Goal: Find specific page/section: Find specific page/section

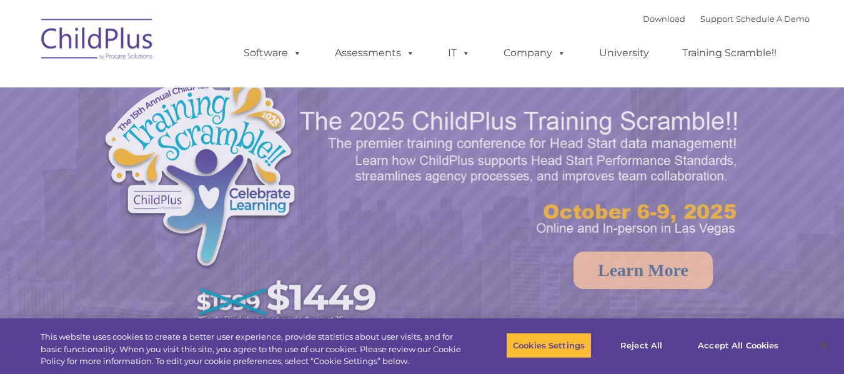
select select "MEDIUM"
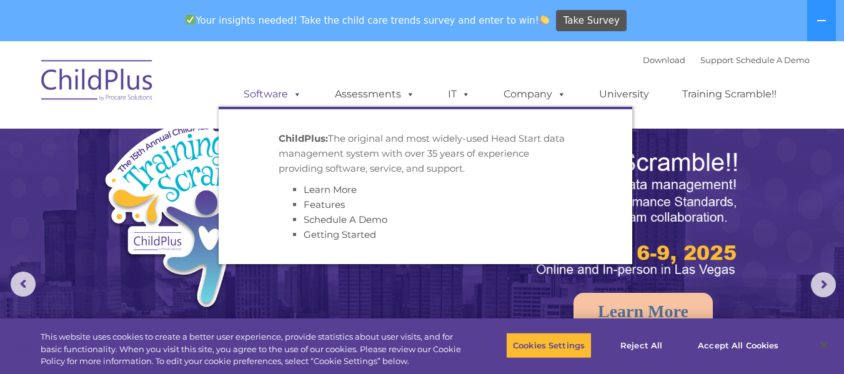
click at [298, 96] on span at bounding box center [295, 94] width 14 height 12
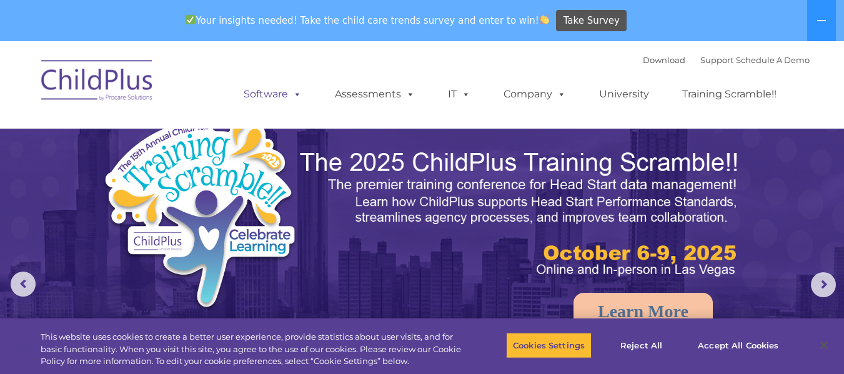
click at [298, 96] on span at bounding box center [295, 94] width 14 height 12
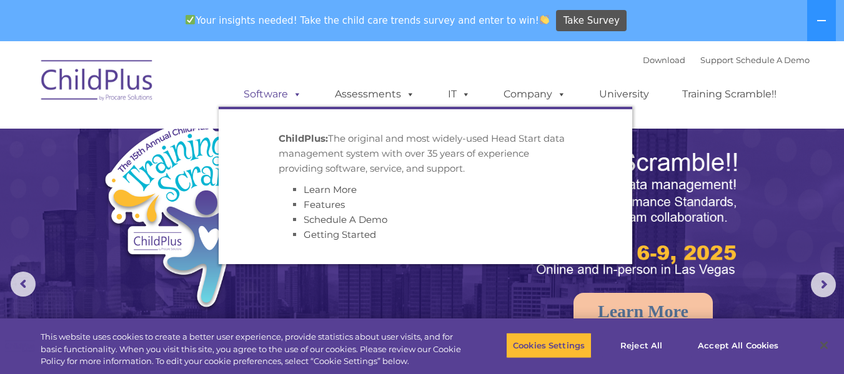
click at [298, 94] on span at bounding box center [295, 94] width 14 height 12
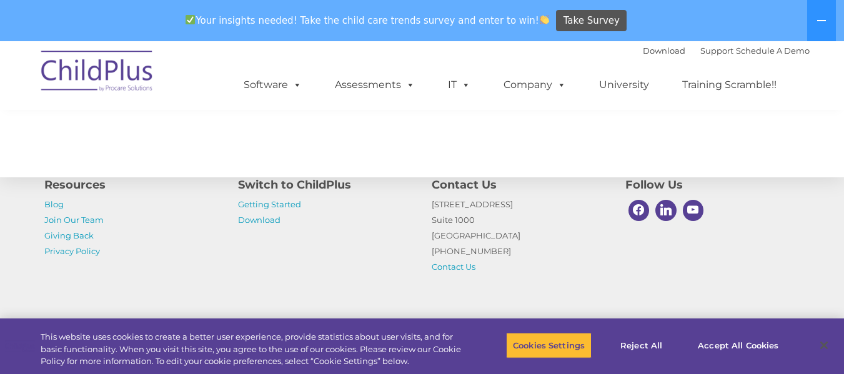
scroll to position [1511, 0]
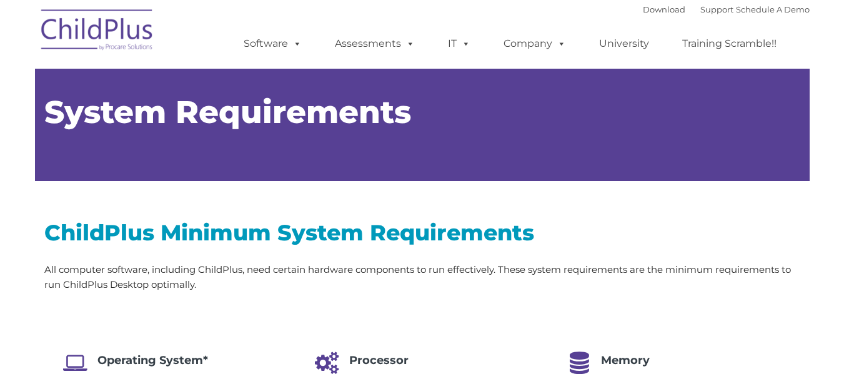
type input ""
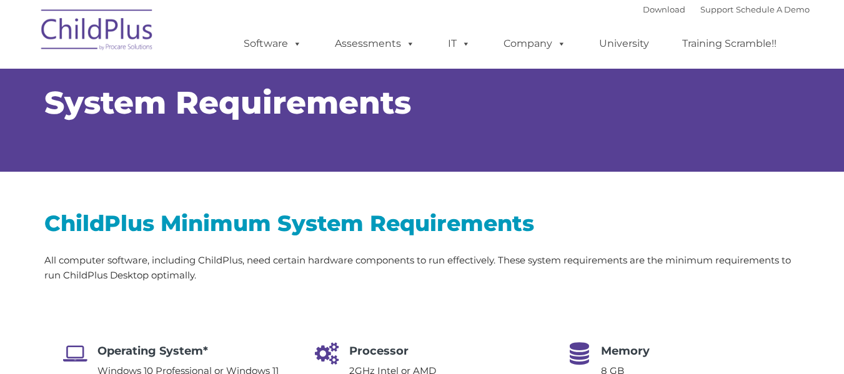
select select "MEDIUM"
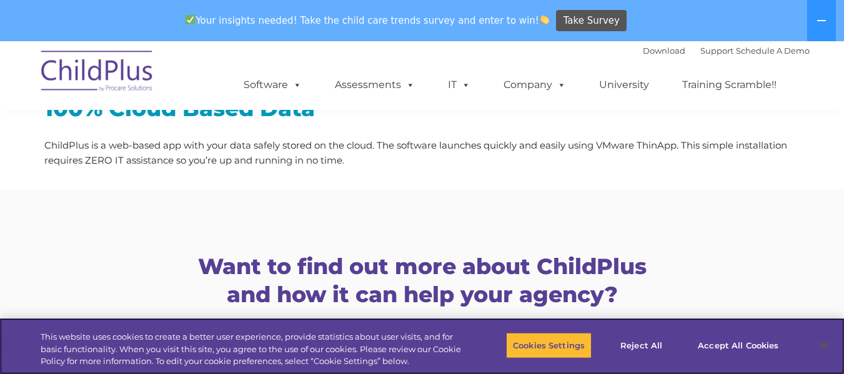
scroll to position [1816, 0]
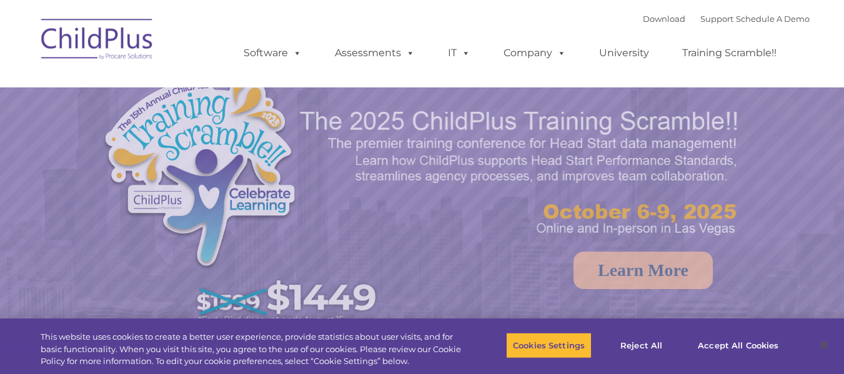
select select "MEDIUM"
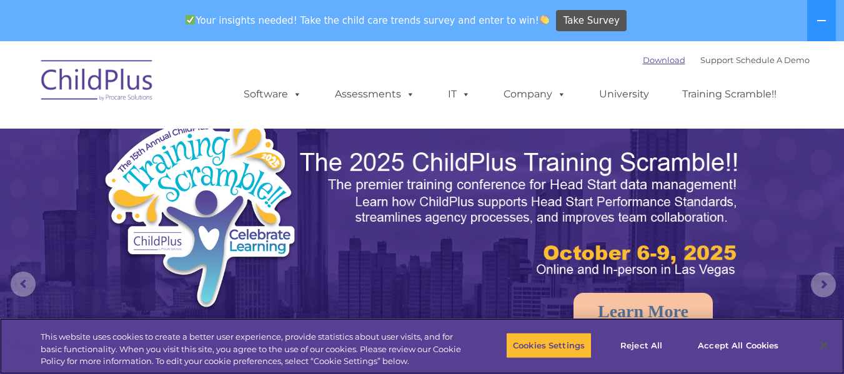
click at [650, 24] on div "Your insights needed! Take the child care trends survey and enter to win! Take …" at bounding box center [404, 21] width 809 height 41
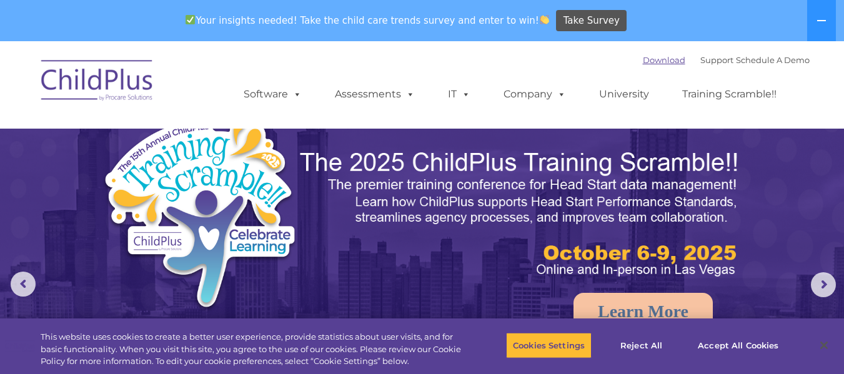
click at [647, 55] on link "Download" at bounding box center [664, 60] width 42 height 10
